Goal: Task Accomplishment & Management: Manage account settings

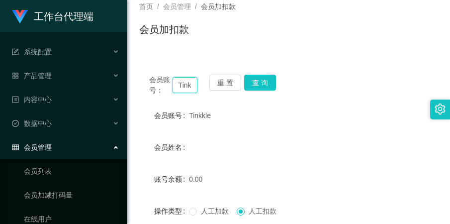
scroll to position [0, 9]
drag, startPoint x: 175, startPoint y: 81, endPoint x: 225, endPoint y: 102, distance: 54.9
click at [225, 102] on div "会员账号： Tinkkle 重 置 查 询 会员账号 Tinkkle 会员姓名 账号余额 0.00 操作类型 人工加款 人工扣款 金额 确 定" at bounding box center [288, 186] width 299 height 242
paste input "cusdiman"
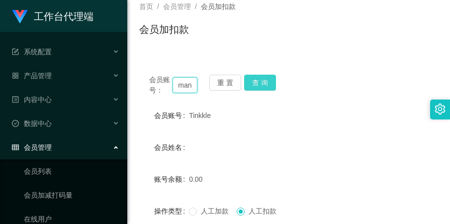
type input "cusdiman"
click at [253, 80] on button "查 询" at bounding box center [260, 83] width 32 height 16
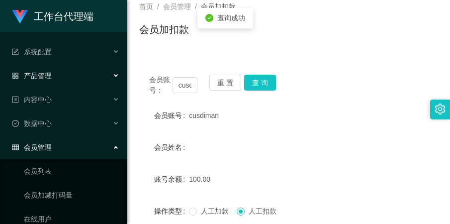
click at [56, 71] on div "产品管理" at bounding box center [63, 76] width 127 height 20
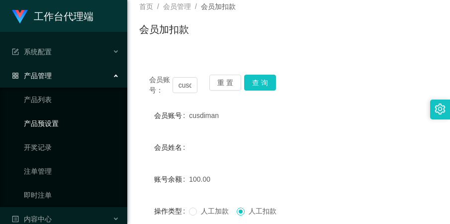
drag, startPoint x: 55, startPoint y: 117, endPoint x: 78, endPoint y: 114, distance: 22.5
click at [55, 117] on link "产品预设置" at bounding box center [72, 123] width 96 height 20
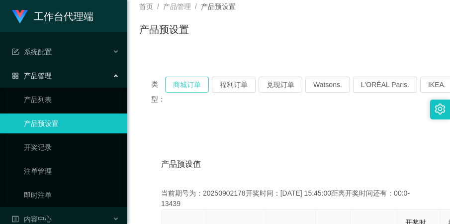
click at [189, 89] on button "商城订单" at bounding box center [187, 85] width 44 height 16
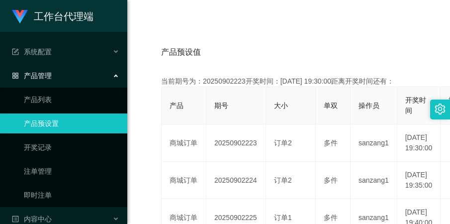
scroll to position [187, 0]
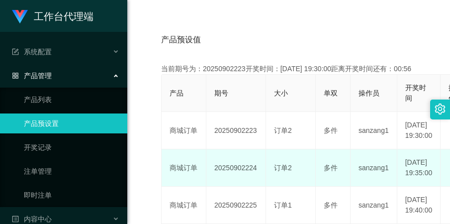
drag, startPoint x: 210, startPoint y: 190, endPoint x: 262, endPoint y: 193, distance: 51.4
click at [262, 187] on td "20250902224" at bounding box center [236, 167] width 60 height 37
copy td "20250902224"
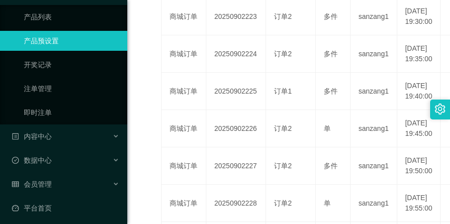
scroll to position [86, 0]
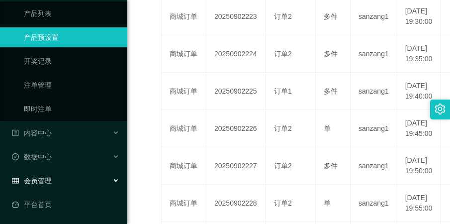
click at [53, 172] on div "会员管理" at bounding box center [63, 181] width 127 height 20
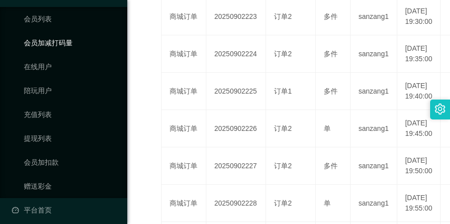
scroll to position [277, 0]
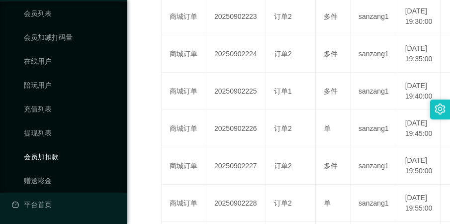
click at [57, 159] on link "会员加扣款" at bounding box center [72, 157] width 96 height 20
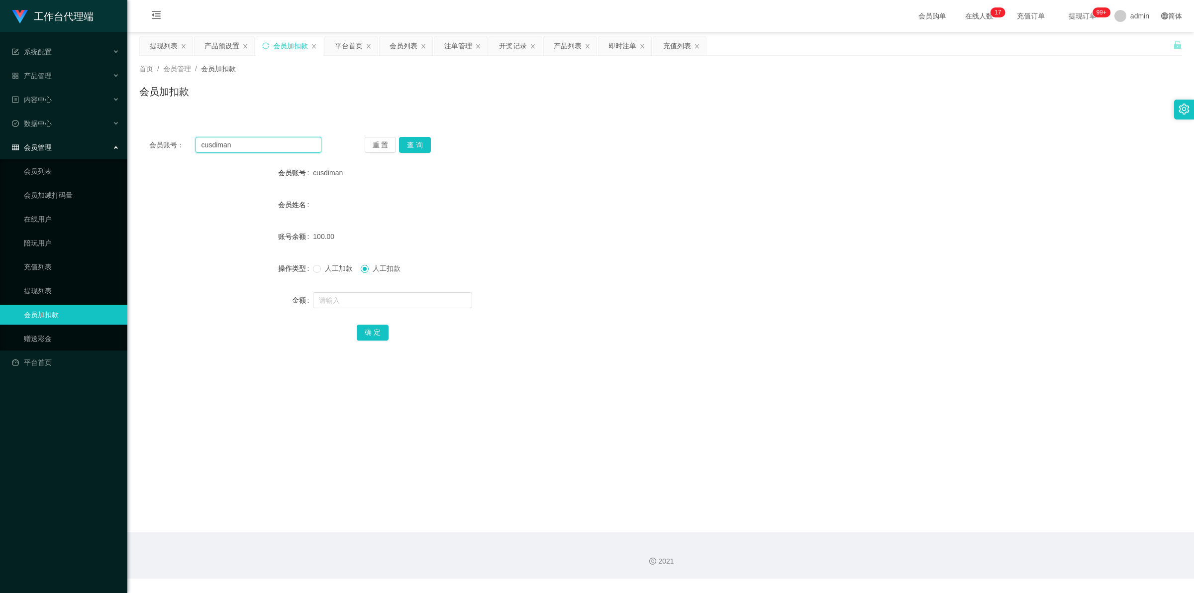
drag, startPoint x: 273, startPoint y: 139, endPoint x: 199, endPoint y: 149, distance: 74.3
click at [199, 149] on input "cusdiman" at bounding box center [259, 145] width 126 height 16
click at [381, 144] on button "重 置" at bounding box center [381, 145] width 32 height 16
click at [299, 145] on input "text" at bounding box center [259, 145] width 126 height 16
paste input "cusdiman"
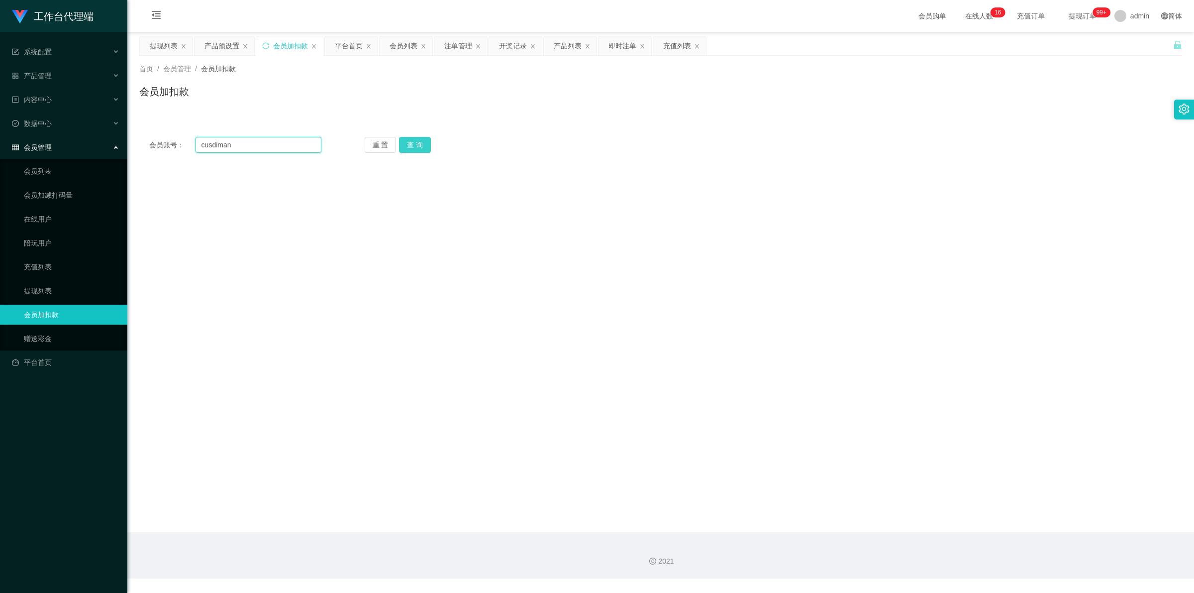
type input "cusdiman"
click at [419, 142] on button "查 询" at bounding box center [415, 145] width 32 height 16
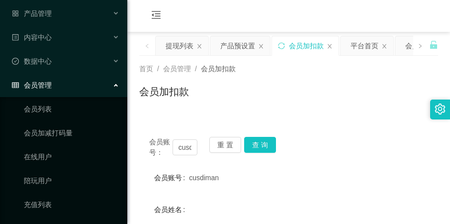
scroll to position [124, 0]
